Goal: Find specific page/section: Find specific page/section

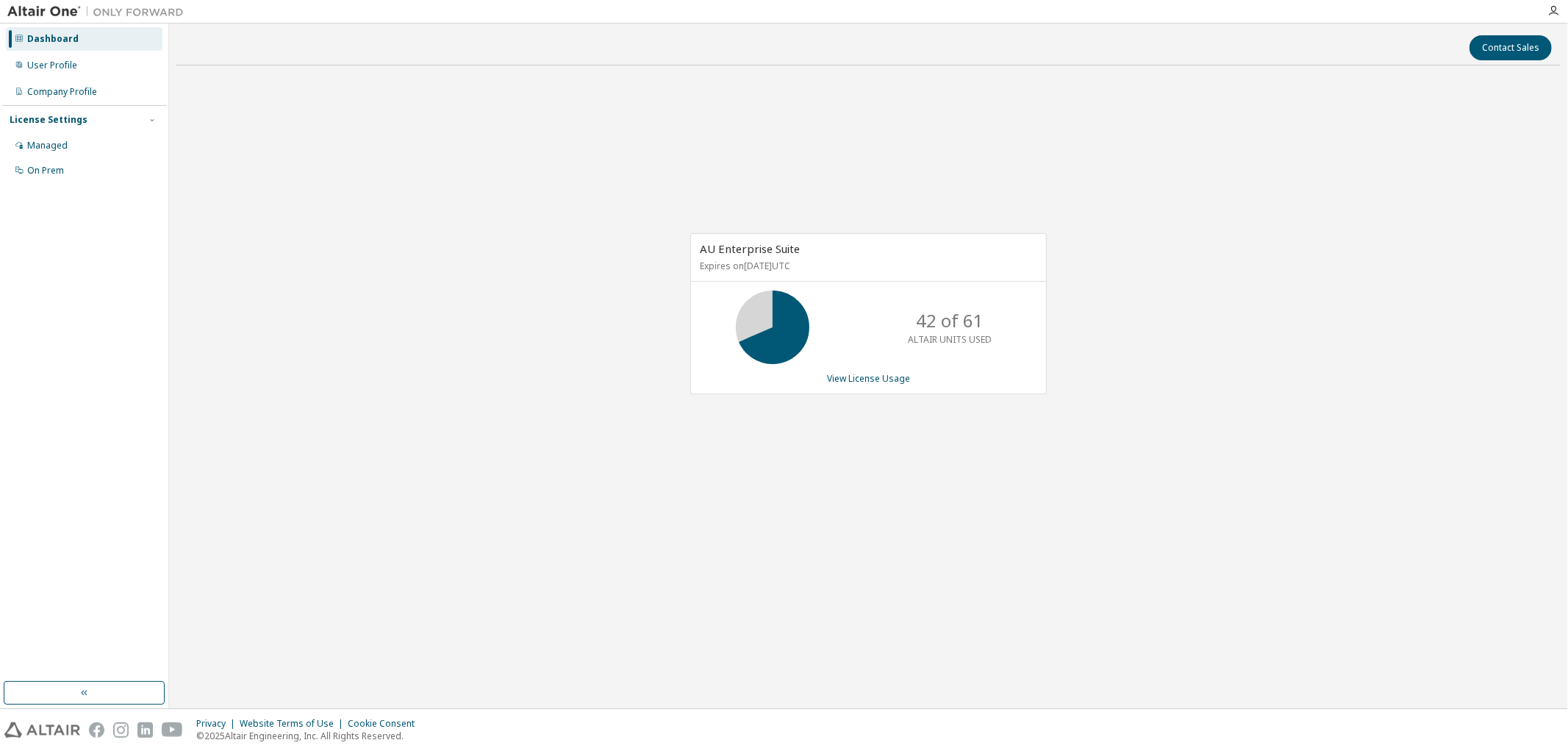
click at [579, 307] on div "AU Enterprise Suite Expires on [DATE] UTC 42 of 61 ALTAIR UNITS USED View Licen…" at bounding box center [868, 321] width 1385 height 488
